Goal: Transaction & Acquisition: Subscribe to service/newsletter

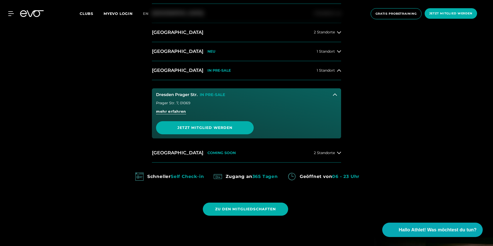
scroll to position [231, 0]
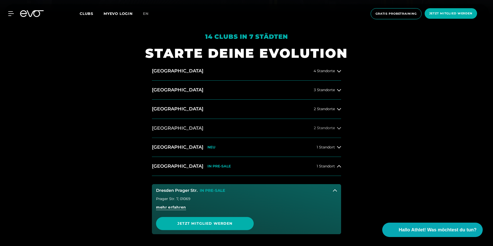
click at [334, 127] on span "2 Standorte" at bounding box center [324, 128] width 21 height 4
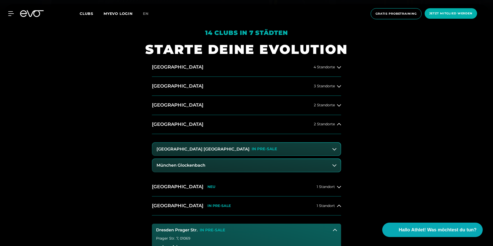
scroll to position [240, 0]
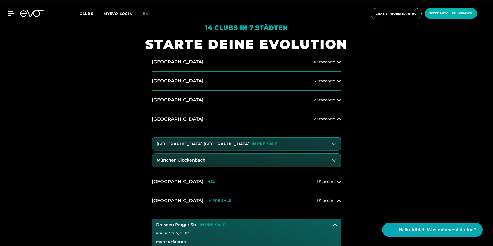
click at [268, 145] on button "[GEOGRAPHIC_DATA] Maxvorstadt IN PRE-SALE" at bounding box center [246, 144] width 188 height 13
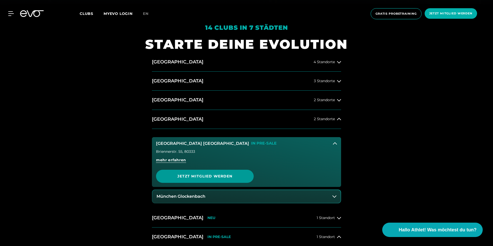
click at [240, 179] on span "Jetzt Mitglied werden" at bounding box center [204, 176] width 73 height 5
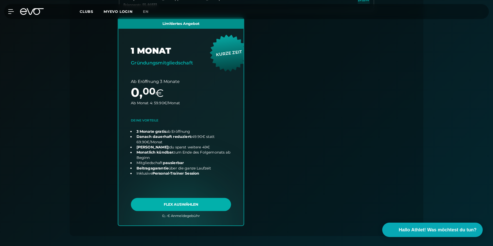
scroll to position [288, 0]
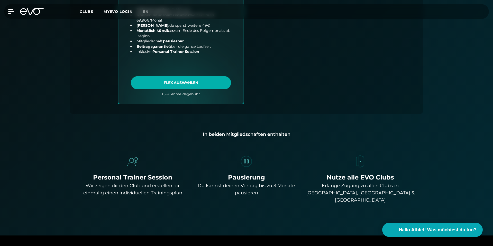
click at [199, 82] on link "choose plan" at bounding box center [180, -1] width 125 height 207
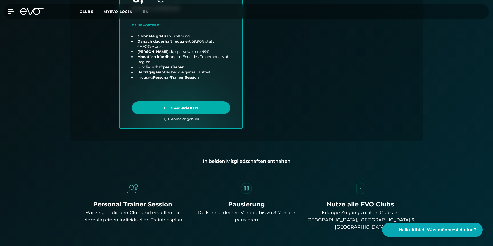
scroll to position [271, 0]
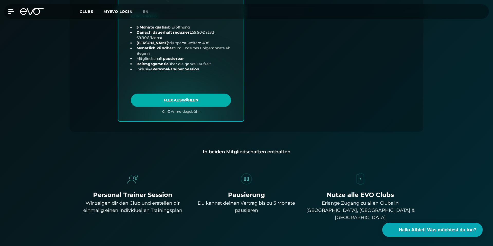
click at [185, 104] on link "choose plan" at bounding box center [180, 17] width 125 height 207
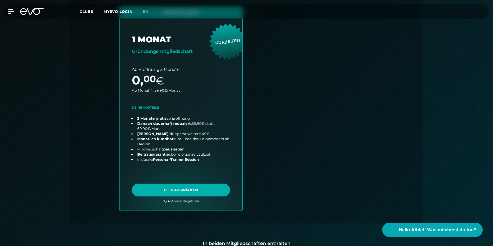
scroll to position [181, 0]
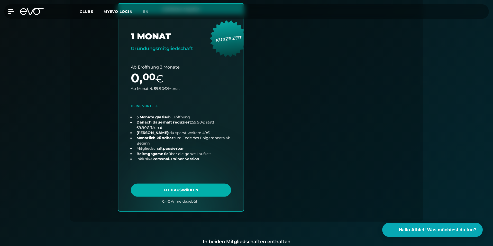
click at [211, 191] on link "choose plan" at bounding box center [180, 107] width 125 height 207
